Goal: Information Seeking & Learning: Learn about a topic

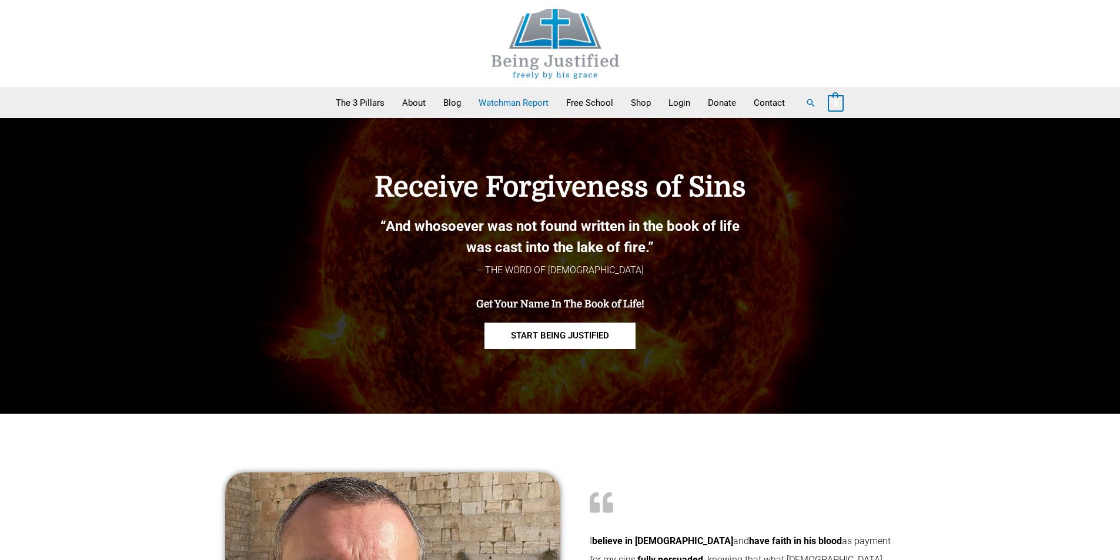
click at [479, 105] on link "Watchman Report" at bounding box center [514, 102] width 88 height 29
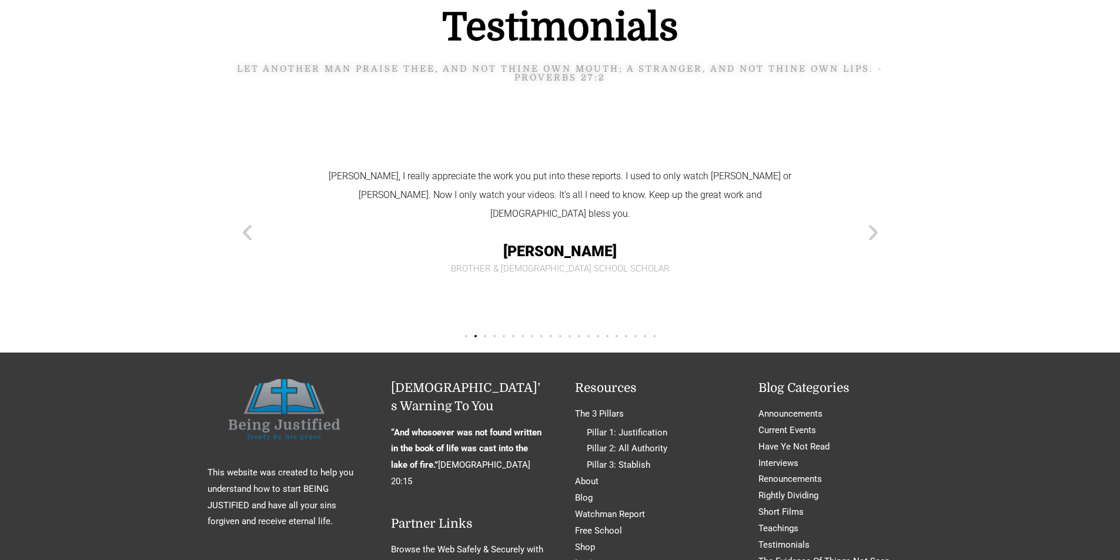
scroll to position [2175, 0]
